Goal: Task Accomplishment & Management: Complete application form

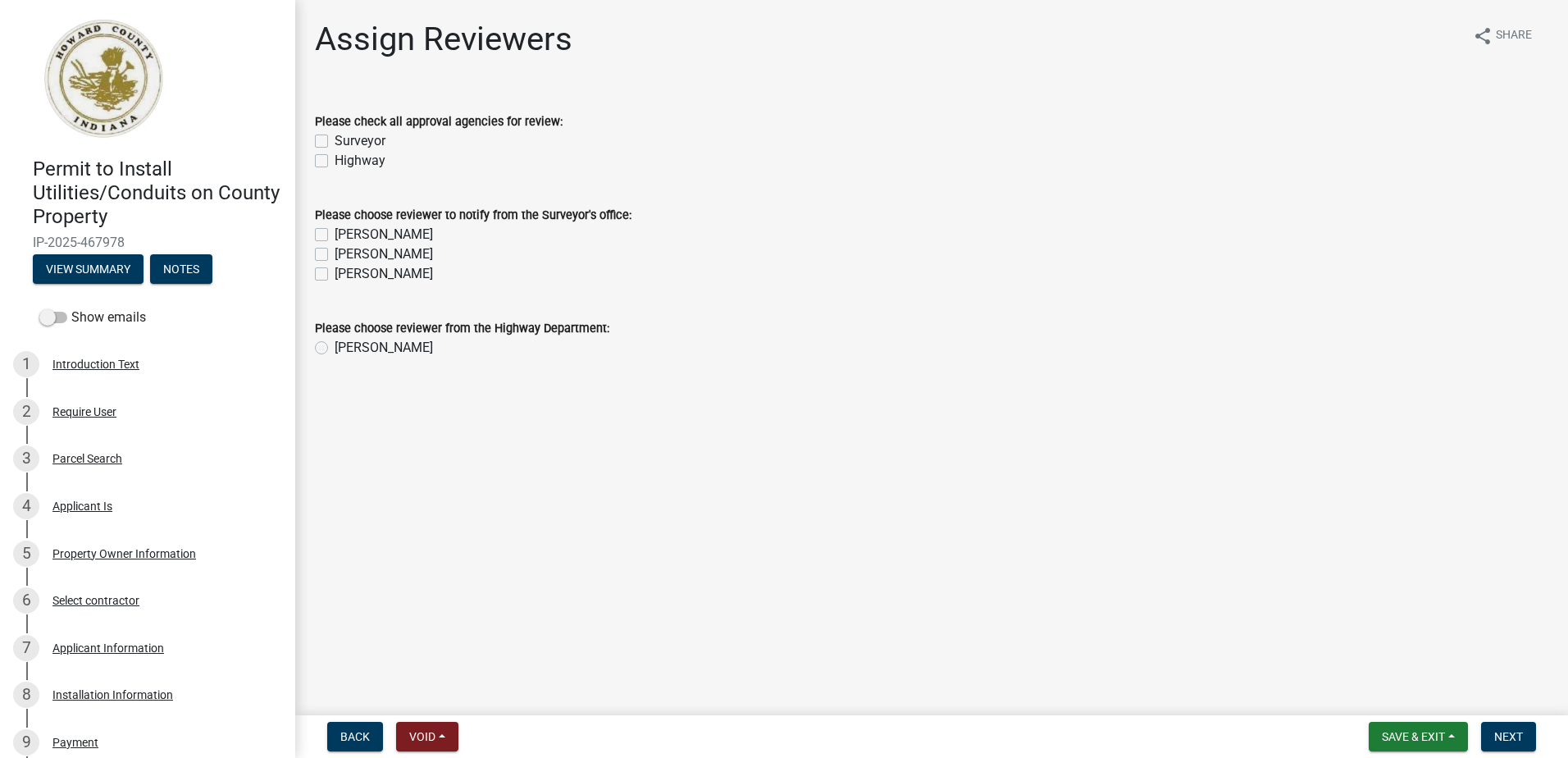
click at [335, 140] on label "Surveyor" at bounding box center [360, 141] width 51 height 20
click at [335, 140] on input "Surveyor" at bounding box center [340, 136] width 11 height 11
checkbox input "true"
click at [335, 164] on label "Highway" at bounding box center [360, 161] width 51 height 20
click at [335, 161] on input "Highway" at bounding box center [340, 156] width 11 height 11
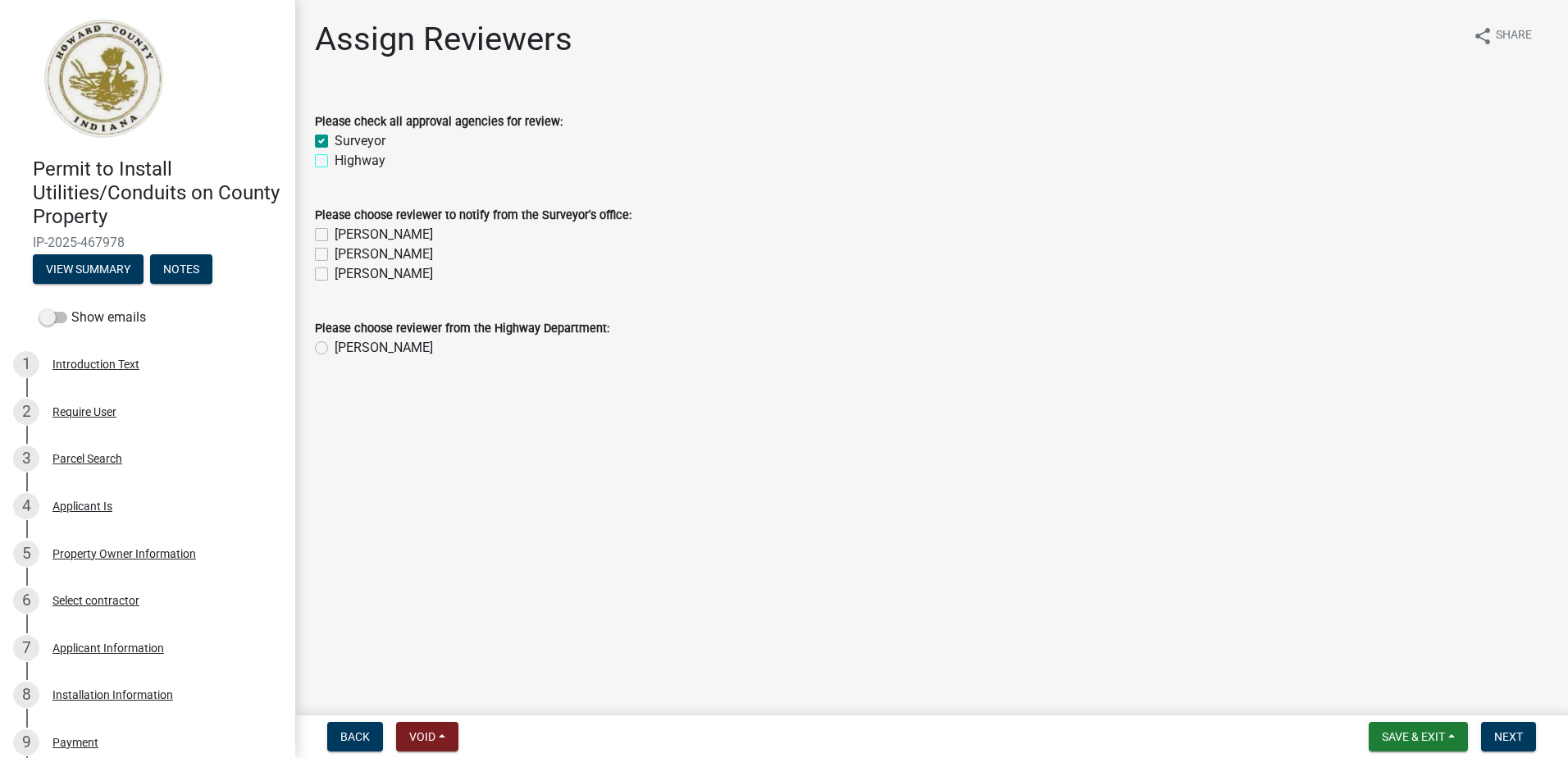
checkbox input "true"
drag, startPoint x: 327, startPoint y: 230, endPoint x: 326, endPoint y: 239, distance: 9.1
click at [335, 236] on label "[PERSON_NAME]" at bounding box center [384, 234] width 98 height 20
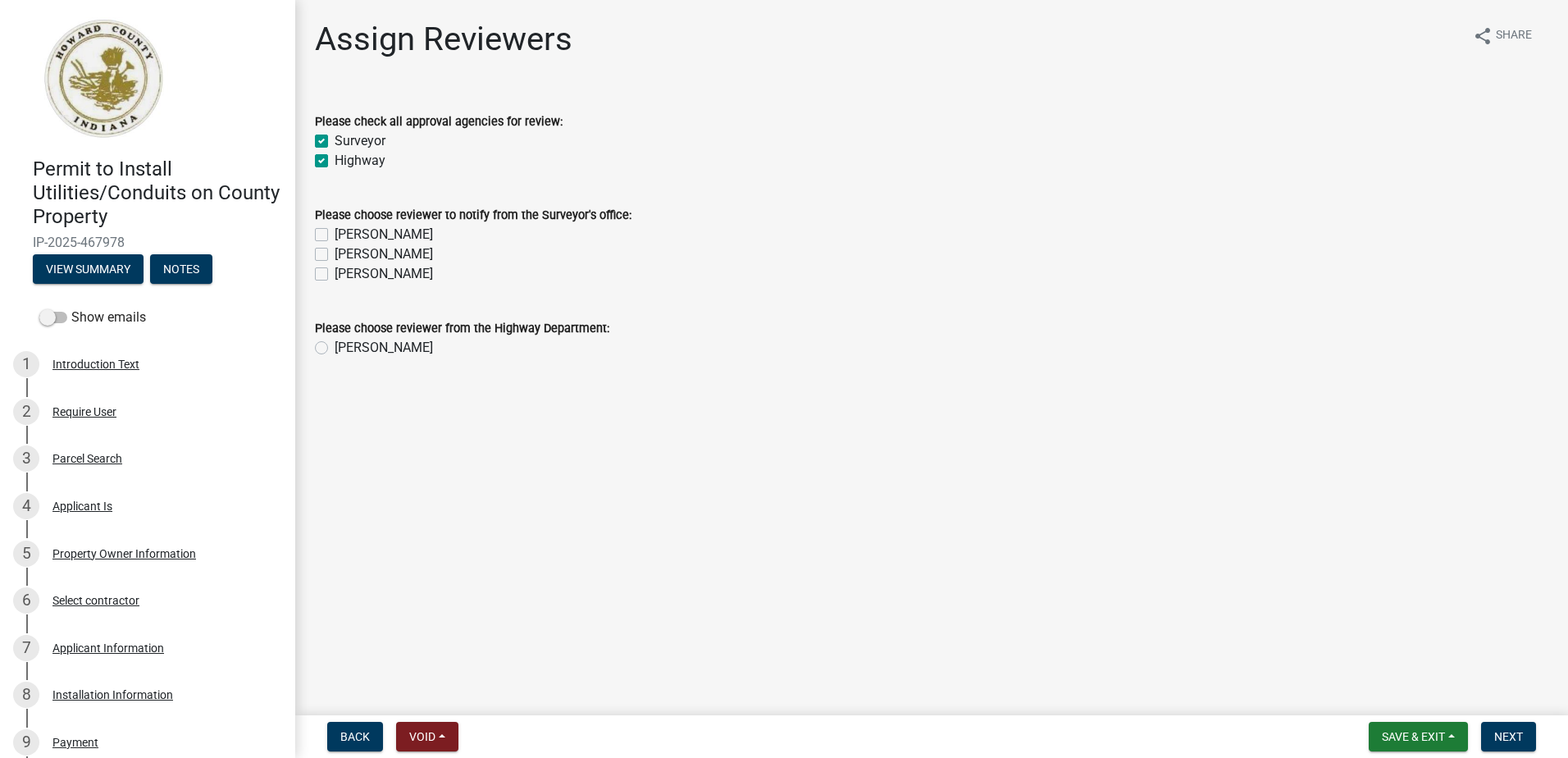
click at [335, 235] on input "[PERSON_NAME]" at bounding box center [340, 229] width 11 height 11
checkbox input "true"
checkbox input "false"
click at [335, 260] on label "[PERSON_NAME]" at bounding box center [384, 254] width 98 height 20
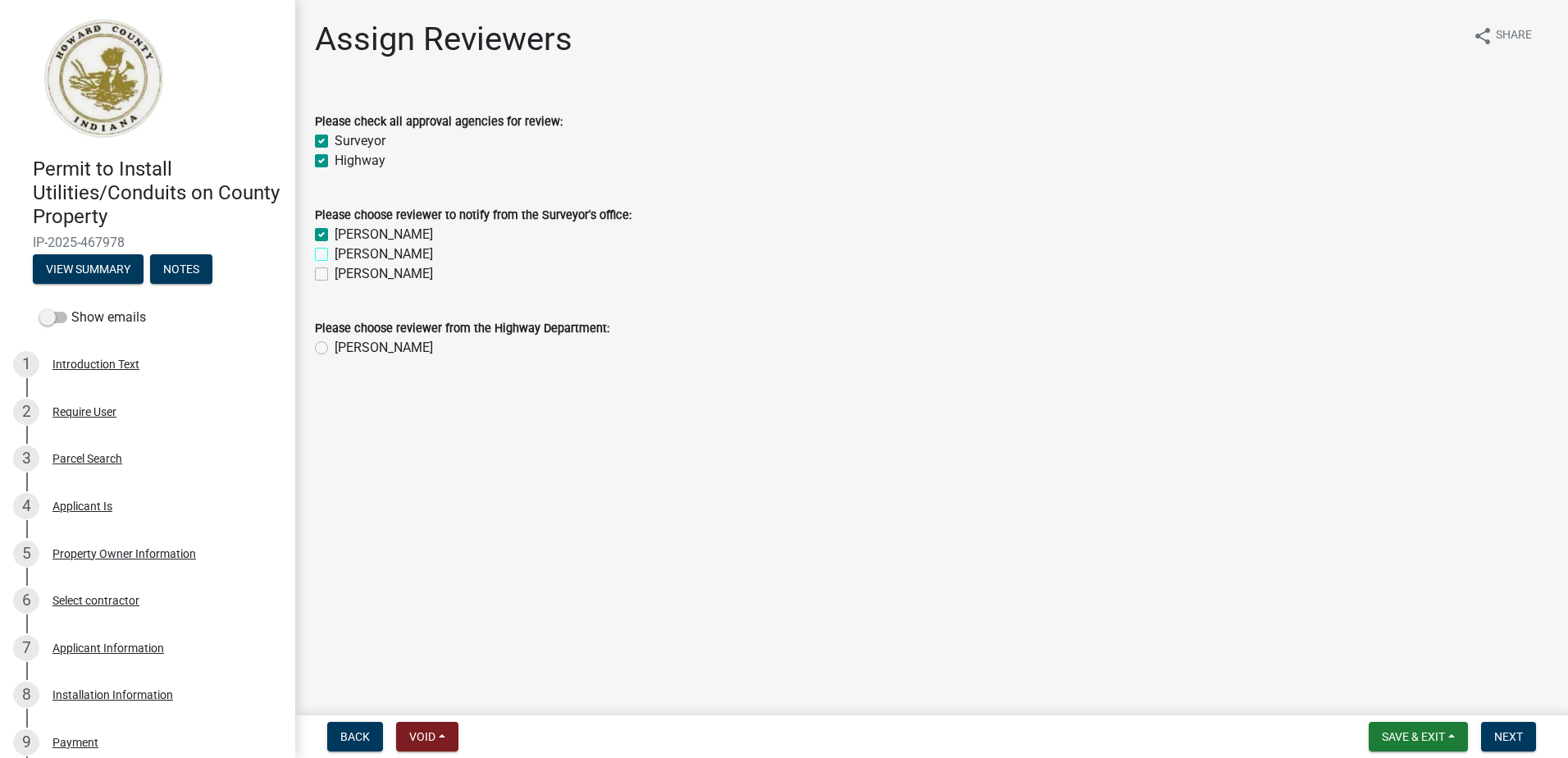
click at [335, 255] on input "[PERSON_NAME]" at bounding box center [340, 249] width 11 height 11
checkbox input "true"
drag, startPoint x: 321, startPoint y: 276, endPoint x: 322, endPoint y: 293, distance: 17.0
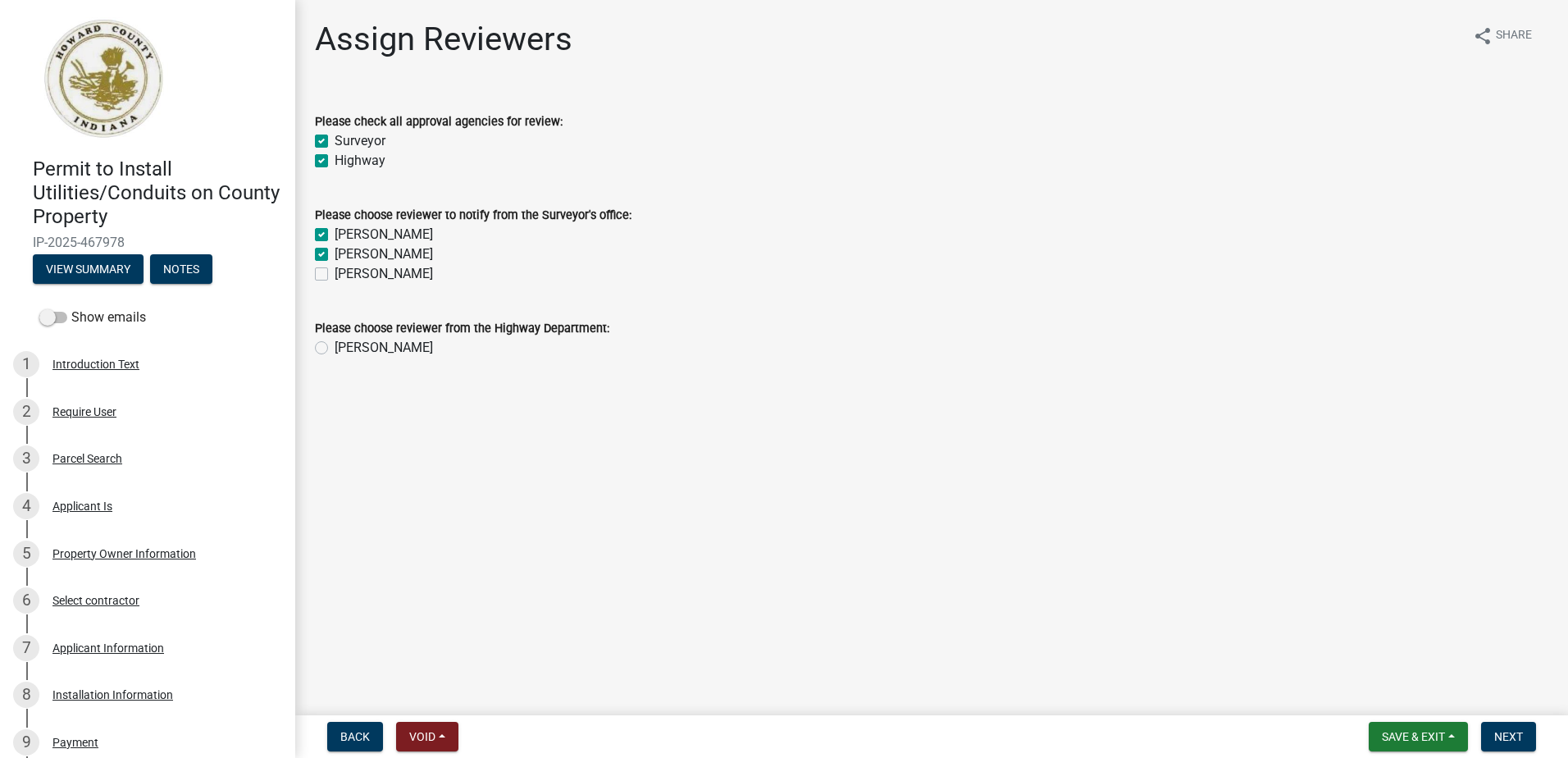
click at [335, 278] on label "[PERSON_NAME]" at bounding box center [384, 274] width 98 height 20
click at [335, 275] on input "[PERSON_NAME]" at bounding box center [340, 269] width 11 height 11
checkbox input "true"
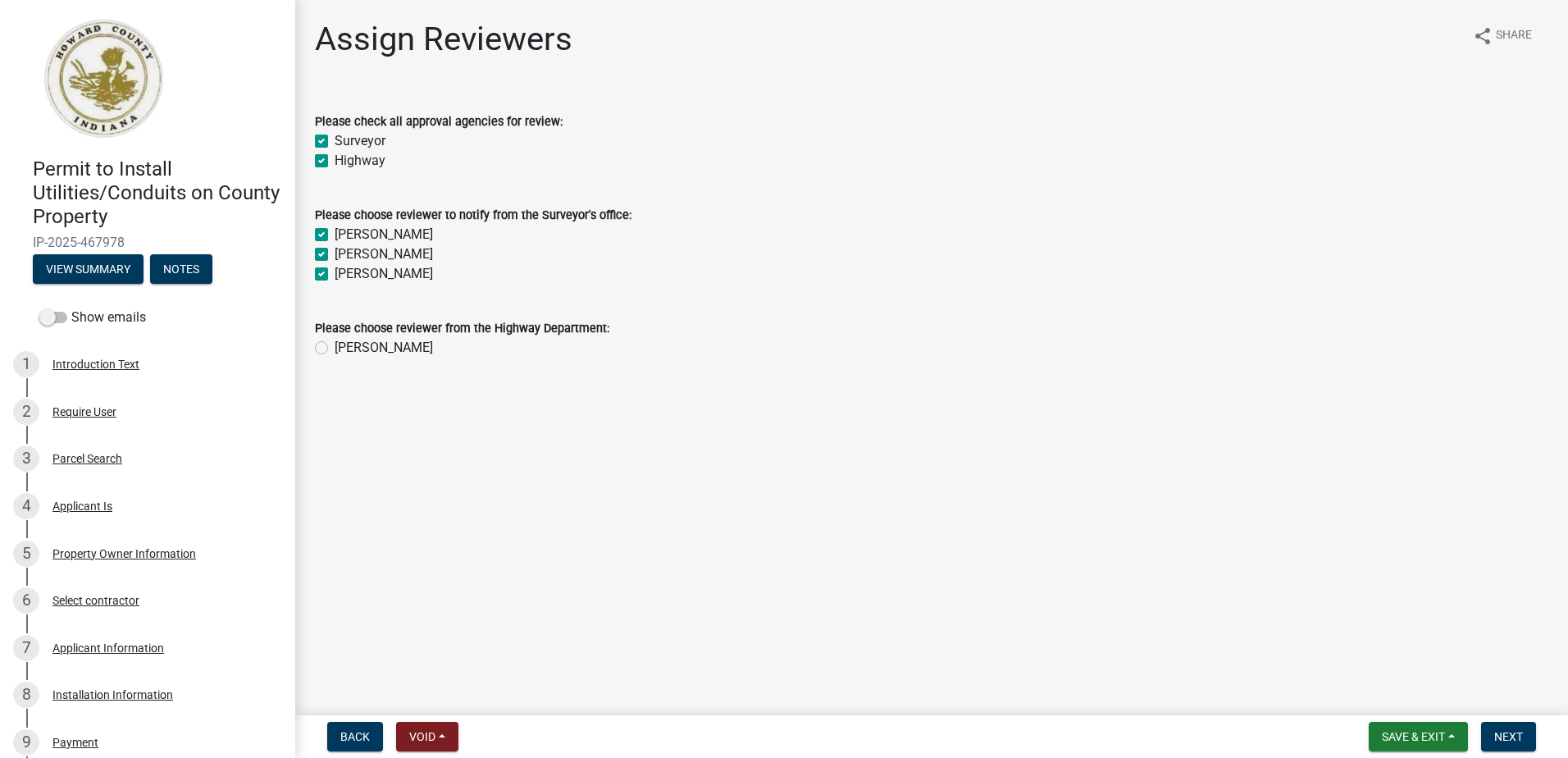
checkbox input "true"
click at [335, 350] on label "[PERSON_NAME]" at bounding box center [384, 348] width 98 height 20
click at [335, 348] on input "[PERSON_NAME]" at bounding box center [340, 343] width 11 height 11
radio input "true"
click at [1503, 739] on span "Next" at bounding box center [1508, 736] width 29 height 13
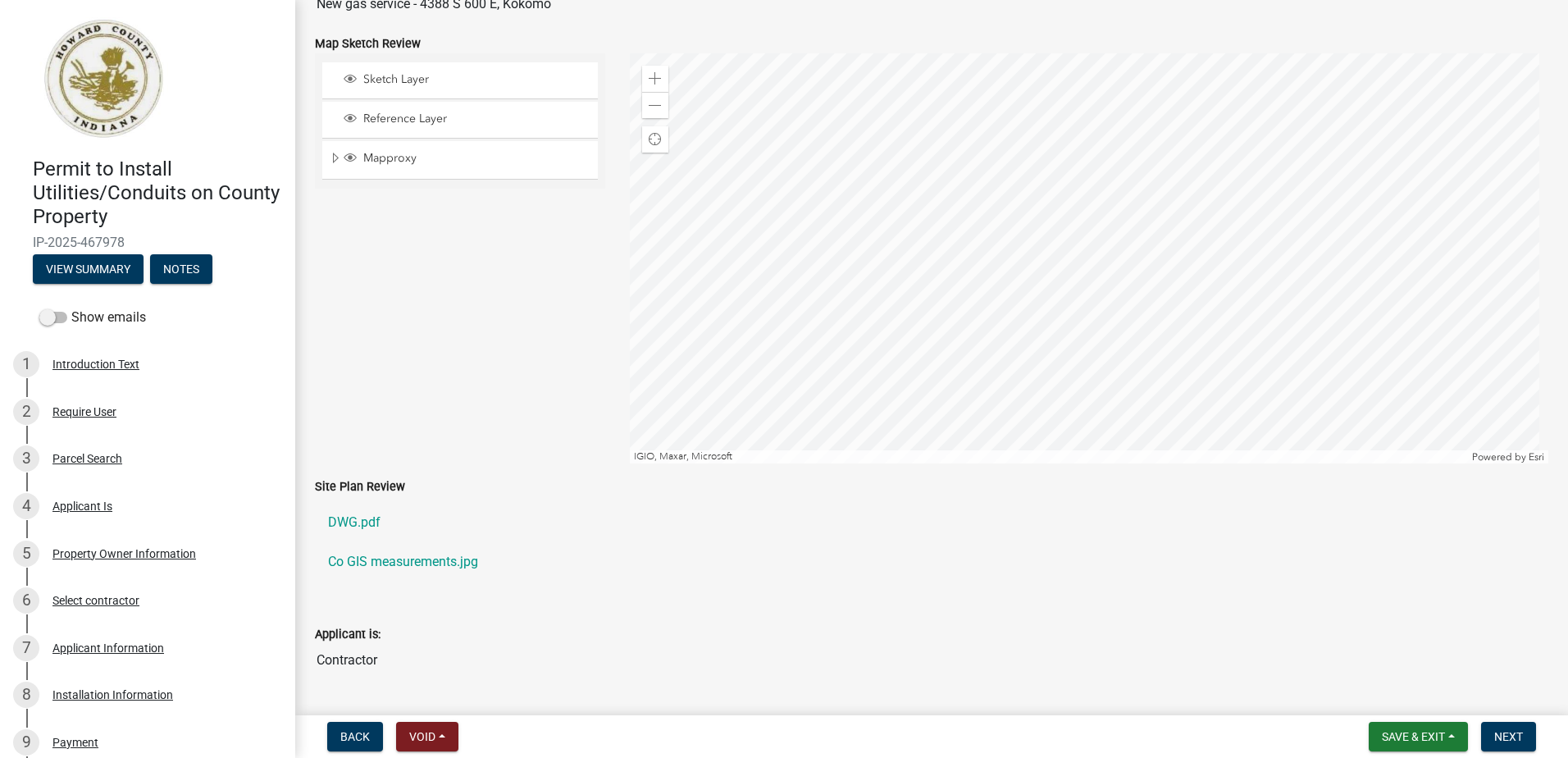
scroll to position [164, 0]
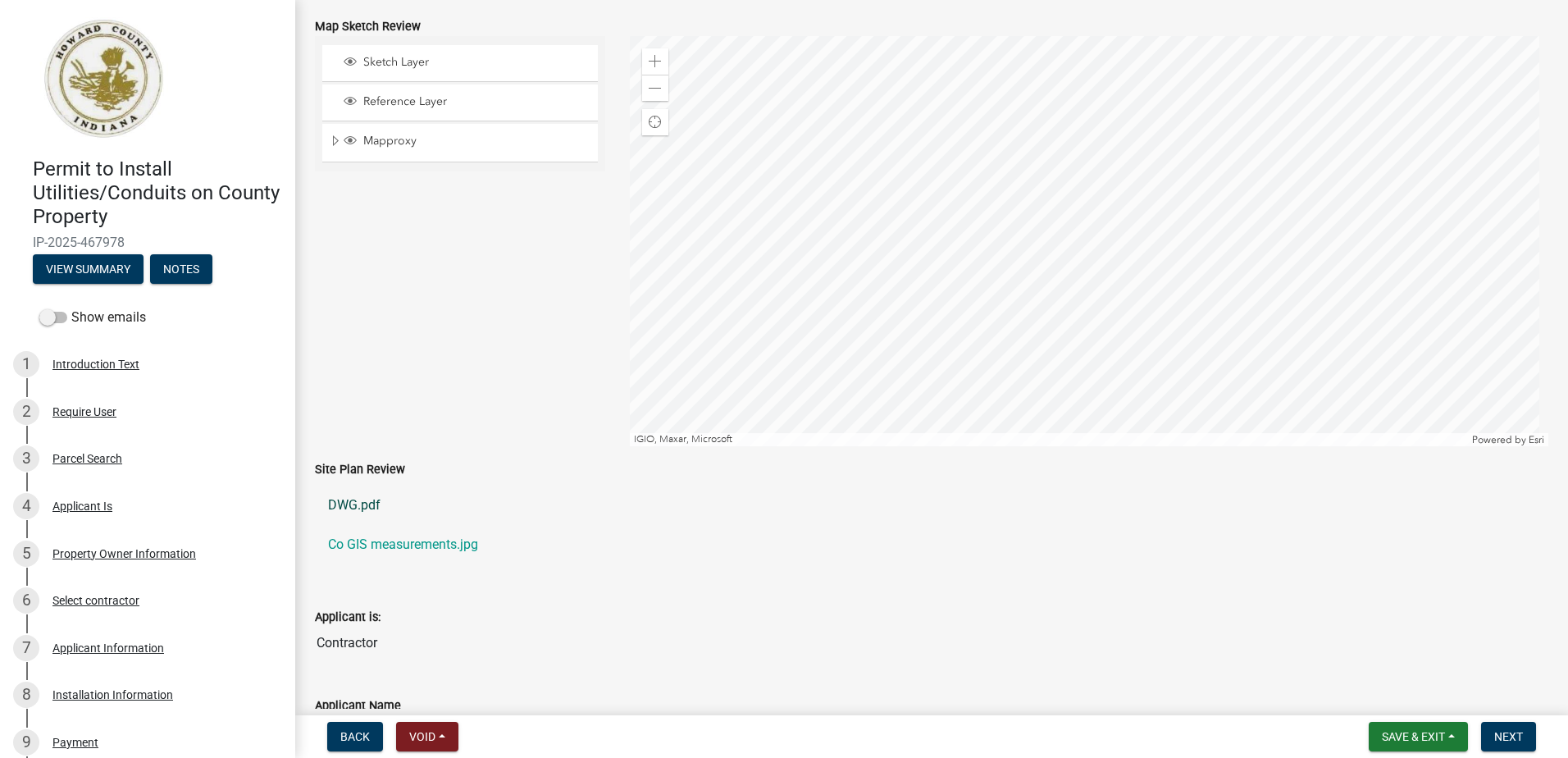
click at [355, 509] on link "DWG.pdf" at bounding box center [931, 505] width 1233 height 39
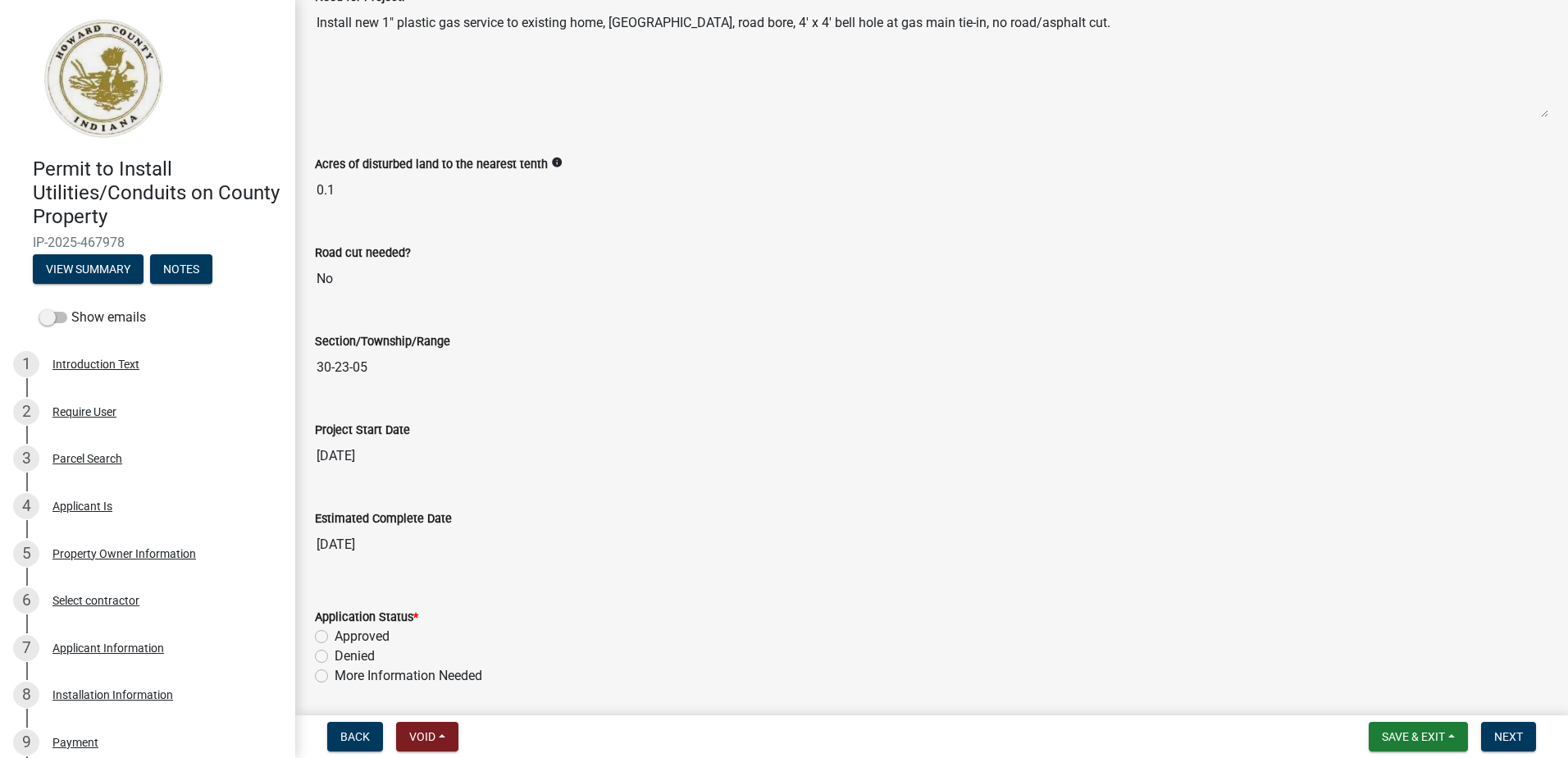
scroll to position [2461, 0]
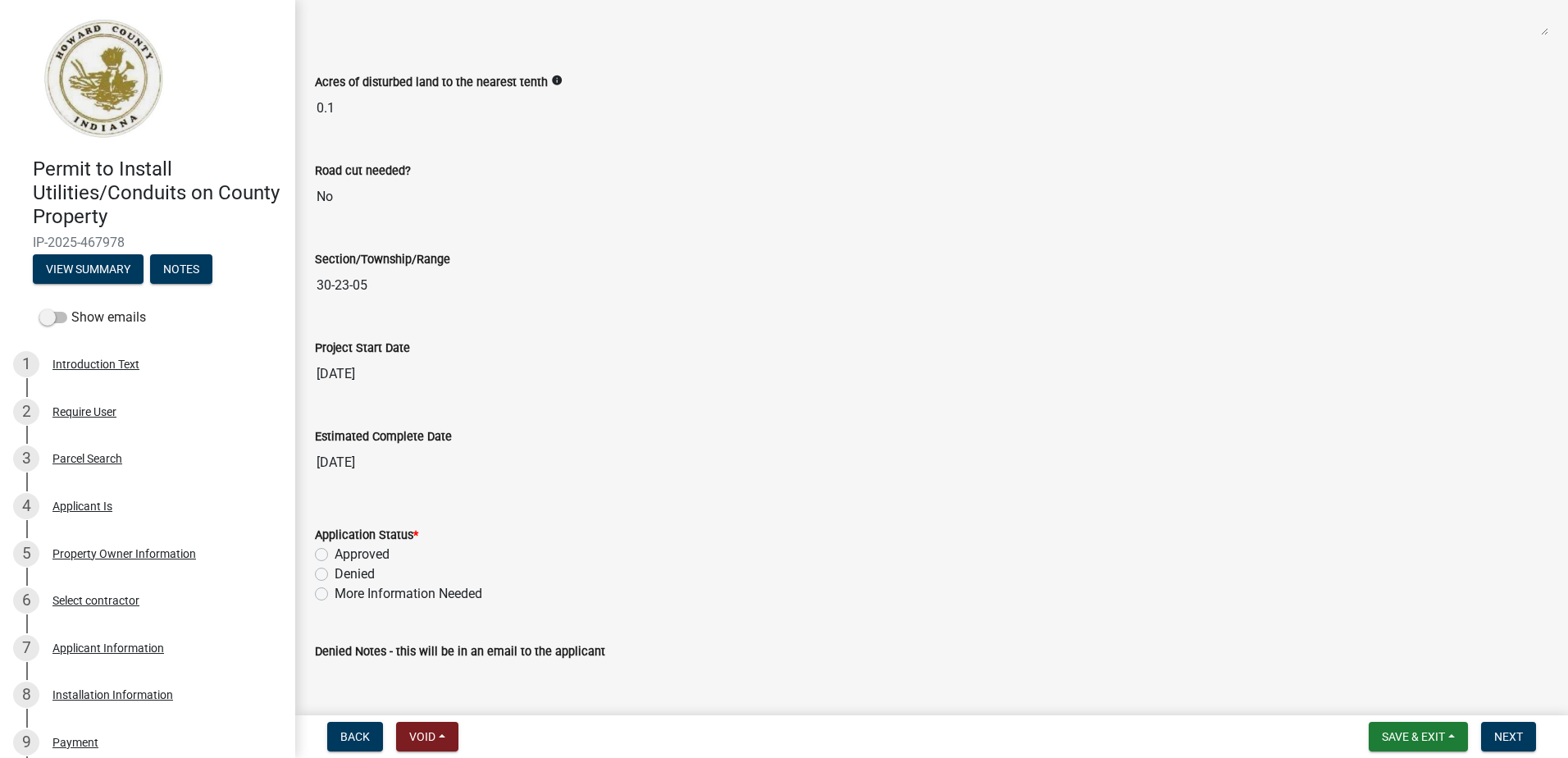
drag, startPoint x: 322, startPoint y: 552, endPoint x: 391, endPoint y: 551, distance: 69.0
click at [335, 552] on label "Approved" at bounding box center [362, 554] width 55 height 20
click at [335, 552] on input "Approved" at bounding box center [340, 549] width 11 height 11
radio input "true"
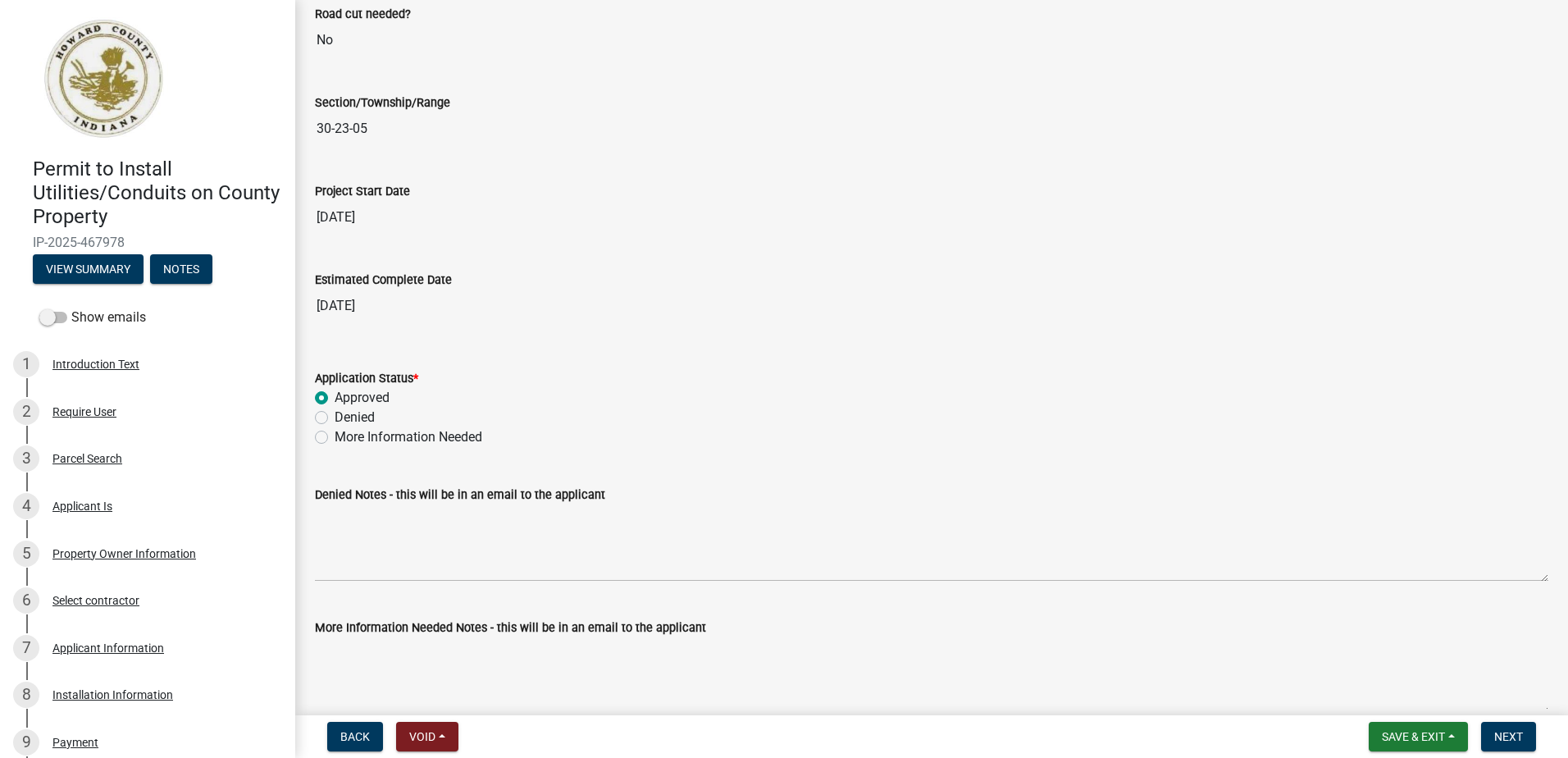
scroll to position [2789, 0]
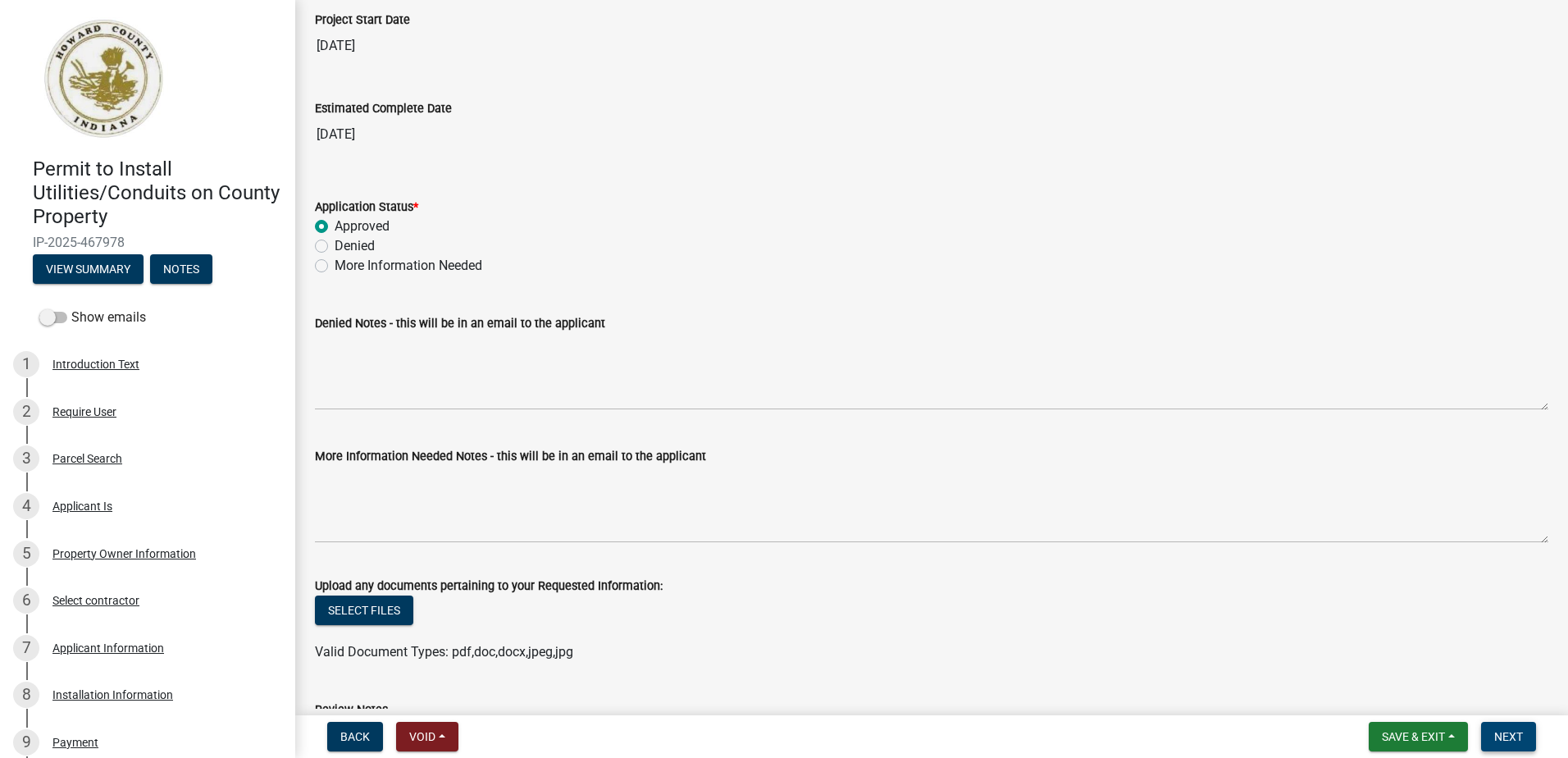
click at [1520, 734] on span "Next" at bounding box center [1508, 736] width 29 height 13
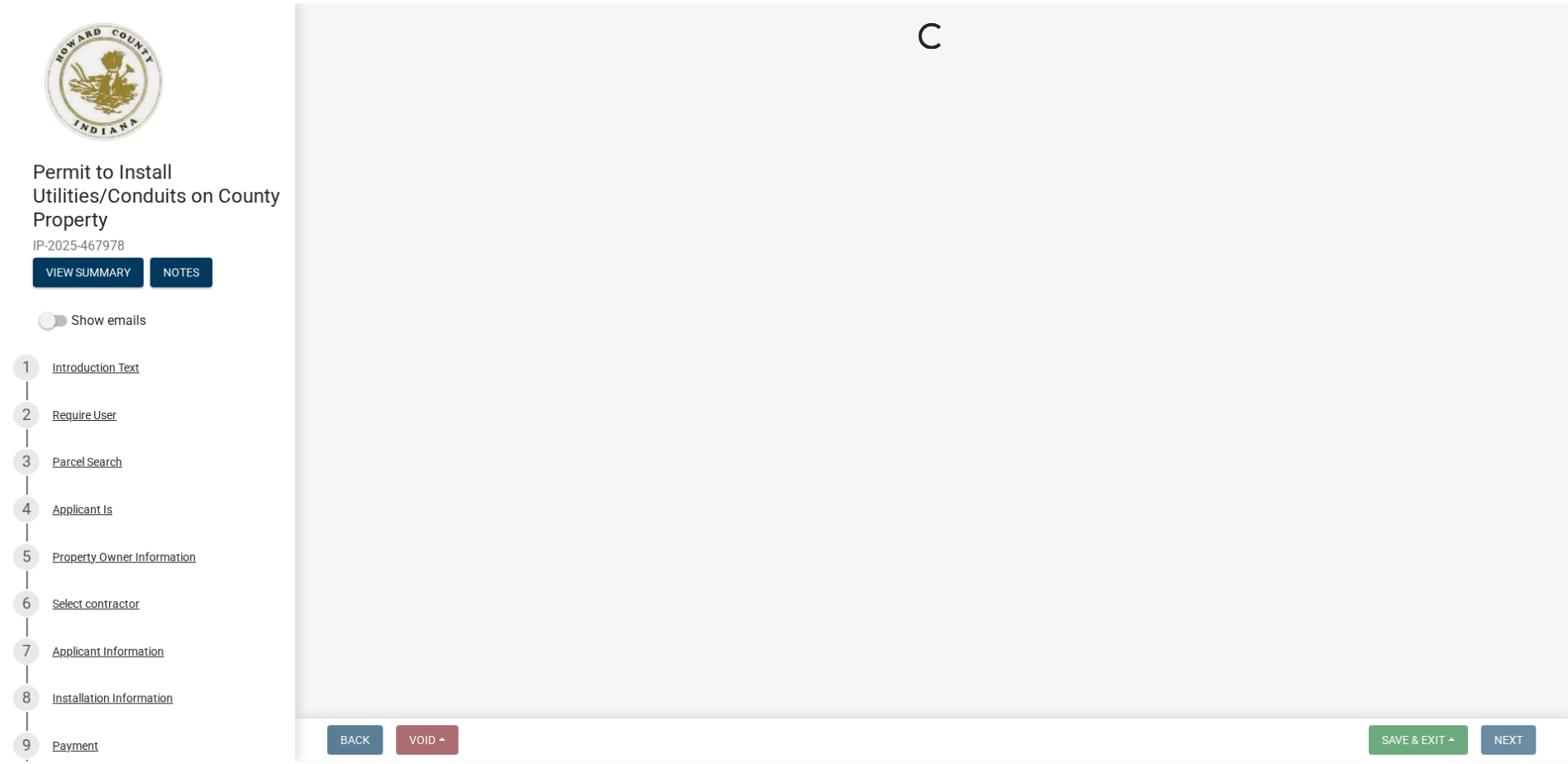
scroll to position [0, 0]
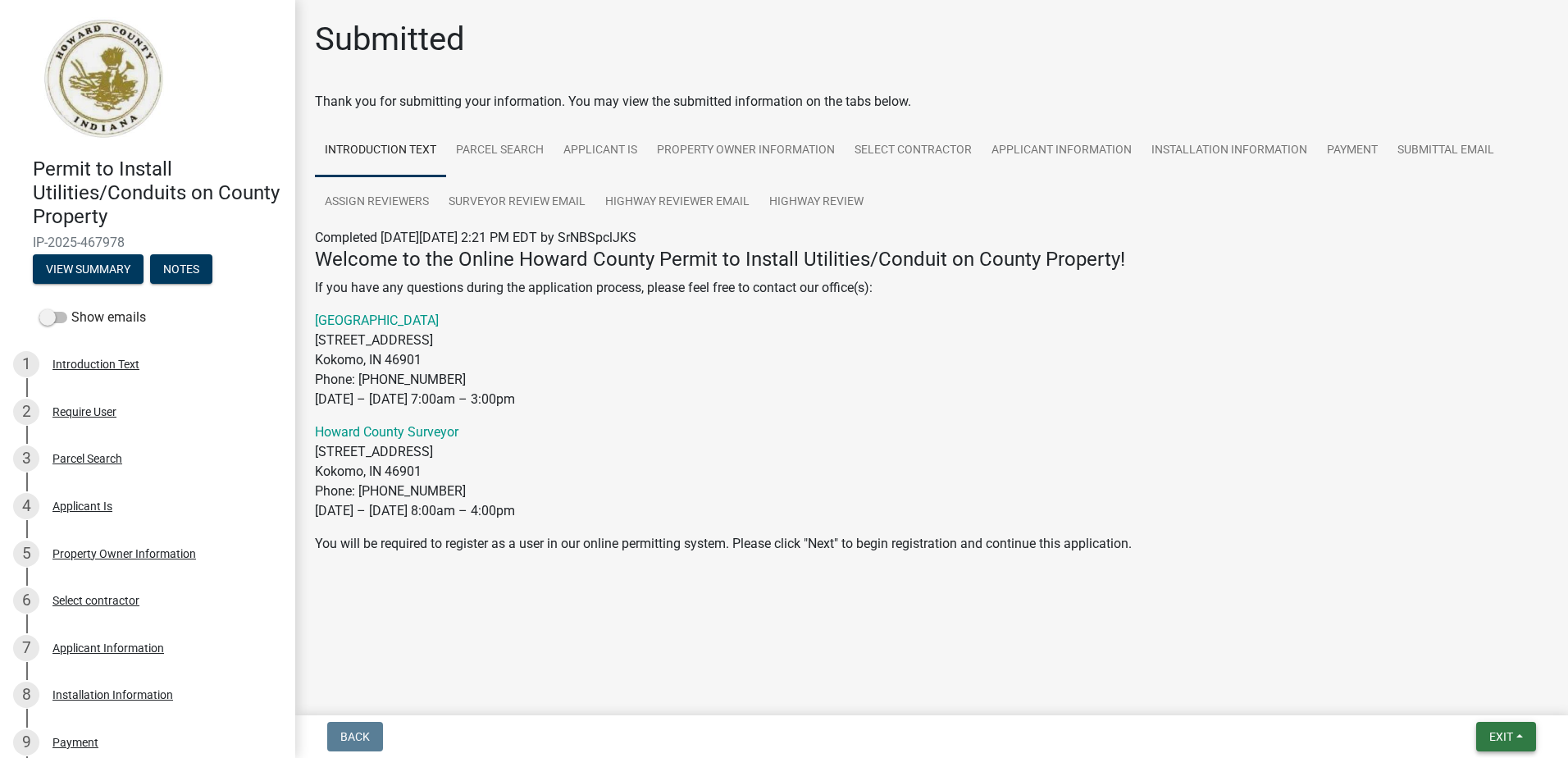
click at [1502, 735] on span "Exit" at bounding box center [1501, 736] width 24 height 13
click at [1482, 696] on button "Save & Exit" at bounding box center [1471, 693] width 131 height 39
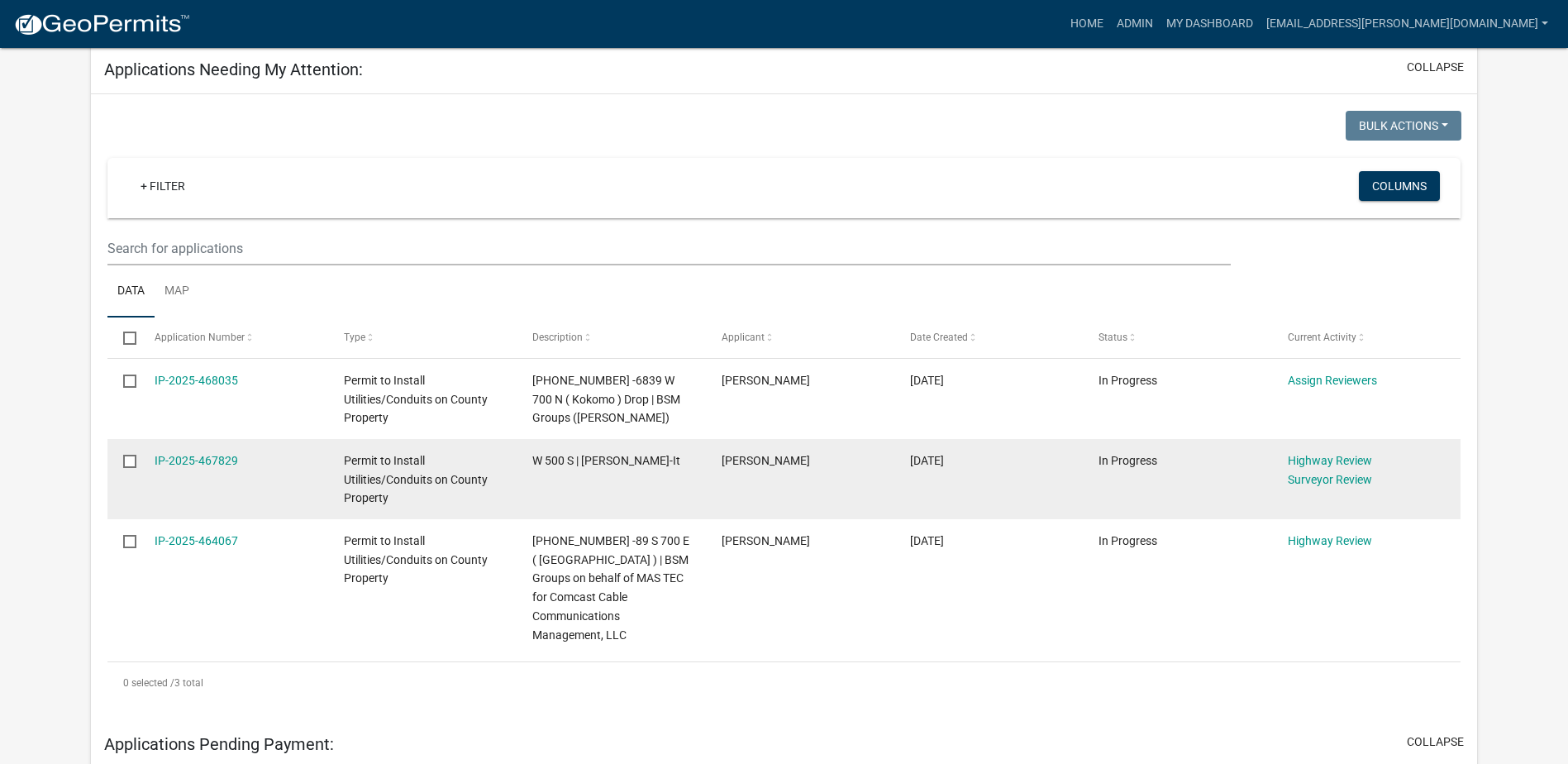
scroll to position [248, 0]
